Goal: Complete application form

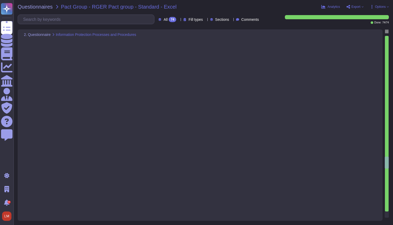
scroll to position [1, 0]
type textarea "Yes, all information systems connected to the Reward Gateway network are requir…"
type textarea "Yes, we have a comprehensive backup and recovery process designed to ensure tha…"
type textarea "Yes, we segregate wireless network access for guest access from our production …"
type textarea "No Personal Data is stored on workstations. Further detail is set out in our Ac…"
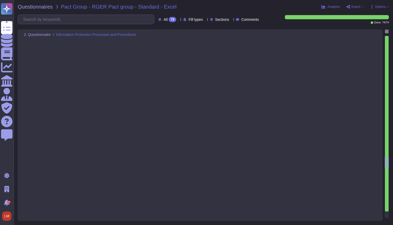
type textarea "Yes, our organization has the capability to delete all company data from mobile…"
type textarea "Yes, we monitor external sources for newly identified vulnerabilities and patch…"
type textarea "Yes, we evaluate, test, and apply information system patches in a timely fashio…"
type textarea "Yes, security event logging requirements have been established, documented, and…"
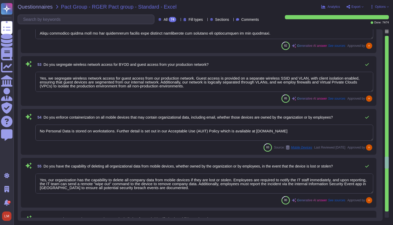
scroll to position [0, 0]
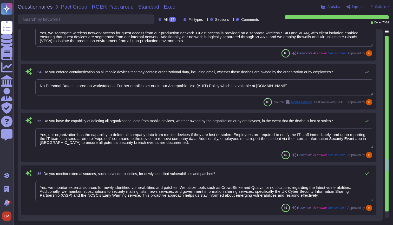
type textarea "Yes, security event logs are protected and retained according to defined loggin…"
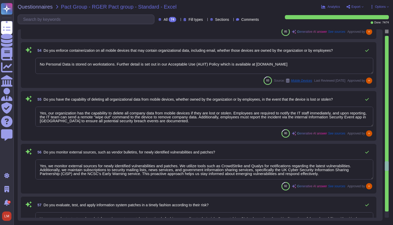
type textarea "Yes, we have deployed intrusion detection and prevention systems at the network…"
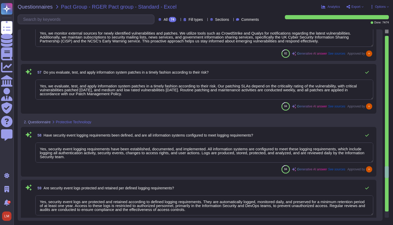
type textarea "Yes, we have implemented a secure web gateway that applies URL and IP restricti…"
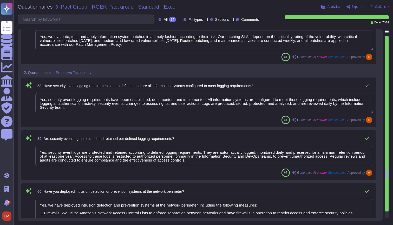
type textarea "Yes, we have deployed controls to detect and mitigate denial of service attacks…"
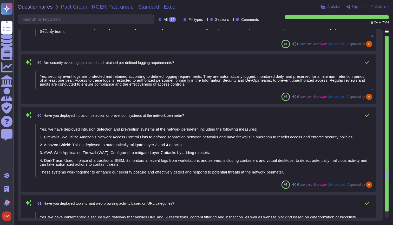
type textarea "Yes, we have deployed automated tools to collect, correlate, and analyze securi…"
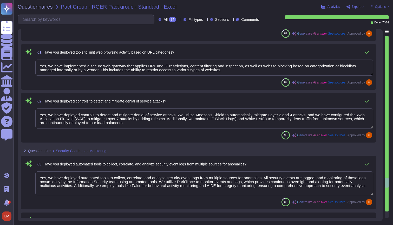
type textarea "Yes, we monitor privileged user activity to detect potential security events. A…"
type textarea "Yes, we monitor user activity to detect potential security events. All security…"
type textarea "Security alerts are monitored 24/7 by automated systems, specifically DarkTrace…"
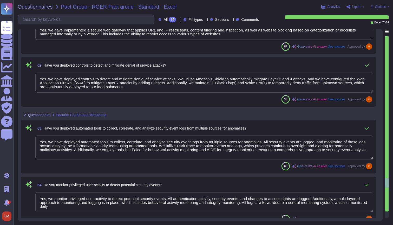
type textarea "Yes, we employ automated tools to scan information systems for vulnerabilities …"
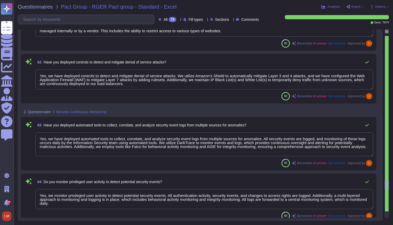
type textarea "Yes, we perform penetration tests on all web applications and services. Our pen…"
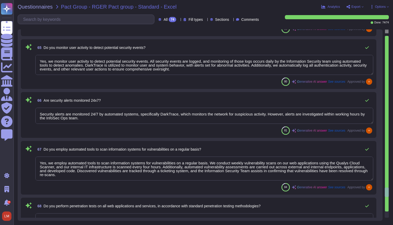
type textarea "Yes, we have an established, formal, and documented Incident Response Plan that…"
type textarea "Yes, we conduct regular tests of our Security Incident Response Plan at least o…"
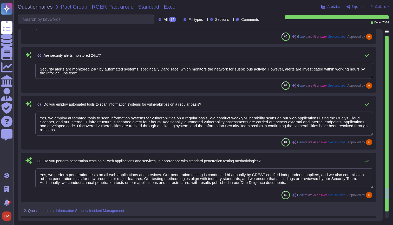
scroll to position [3418, 0]
type textarea "Yes, all security incidents are recorded, classified, and tracked through a cen…"
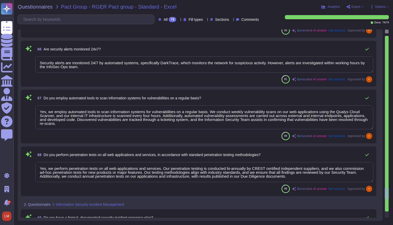
scroll to position [0, 0]
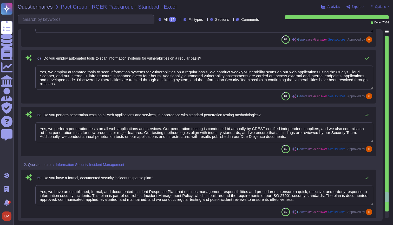
type textarea "Yes, forensic investigations are conducted as part of the incident response. Th…"
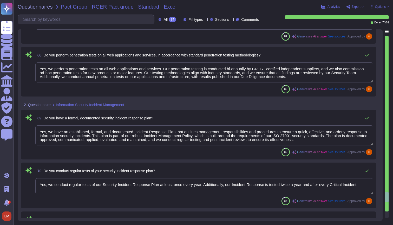
scroll to position [3530, 0]
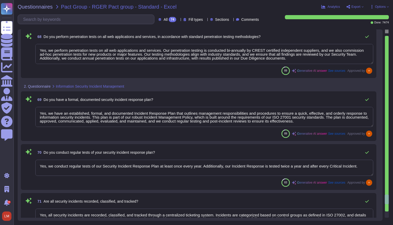
type textarea "Yes, we have a data retention policy and process that is designed to comply wit…"
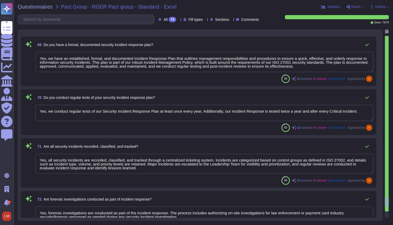
type textarea "Yes, we maintain a comprehensive record of all our processing activities, which…"
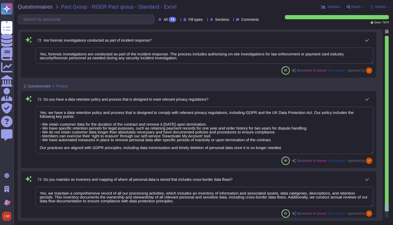
scroll to position [3731, 0]
type textarea "Yes, we have an established, formal, and documented Incident Response Plan that…"
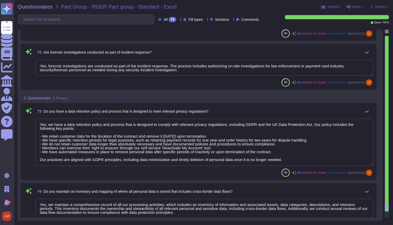
type textarea "Yes, we have an established, formal, and documented Incident Response Plan that…"
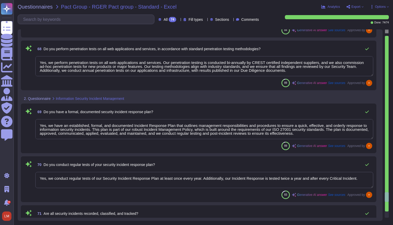
type textarea "Yes, we monitor user activity to detect potential security events. All security…"
type textarea "Security alerts are monitored 24/7 by automated systems, specifically DarkTrace…"
type textarea "Yes, we employ automated tools to scan information systems for vulnerabilities …"
type textarea "Yes, we perform penetration tests on all web applications and services. Our pen…"
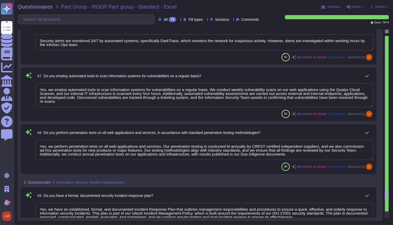
type textarea "Yes, we monitor privileged user activity to detect potential security events. A…"
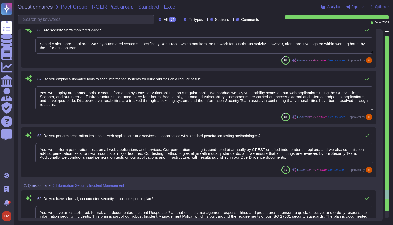
type textarea "Yes, we have deployed automated tools to collect, correlate, and analyze securi…"
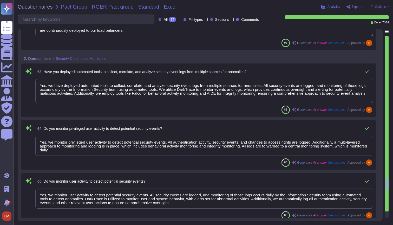
type textarea "Yes, we have deployed intrusion detection and prevention systems at the network…"
type textarea "Yes, we have implemented a secure web gateway that applies URL and IP restricti…"
type textarea "Yes, we have deployed controls to detect and mitigate denial of service attacks…"
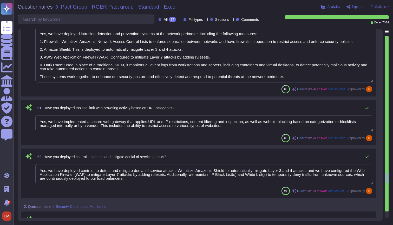
scroll to position [3063, 0]
type textarea "Yes, security event logging requirements have been established, documented, and…"
type textarea "Yes, security event logs are protected and retained according to defined loggin…"
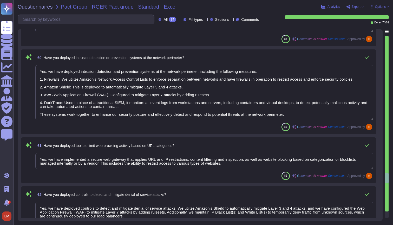
click at [248, 100] on textarea "Yes, we have deployed intrusion detection and prevention systems at the network…" at bounding box center [204, 92] width 338 height 55
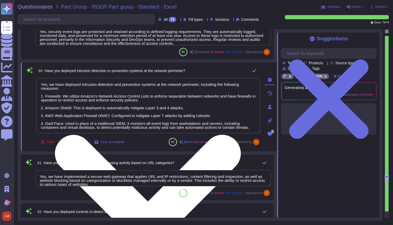
scroll to position [3047, 0]
